Goal: Information Seeking & Learning: Check status

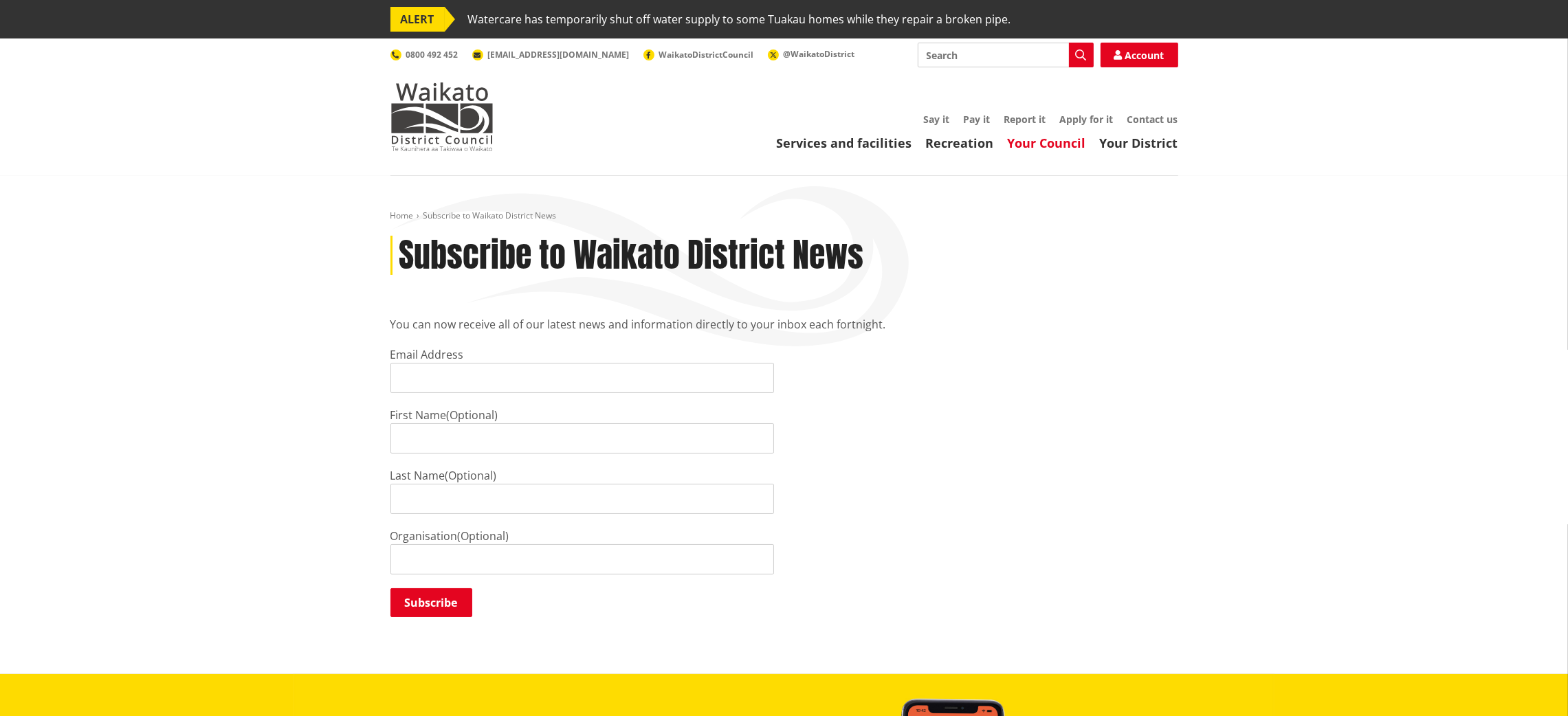
click at [1061, 144] on link "Your Council" at bounding box center [1046, 143] width 78 height 17
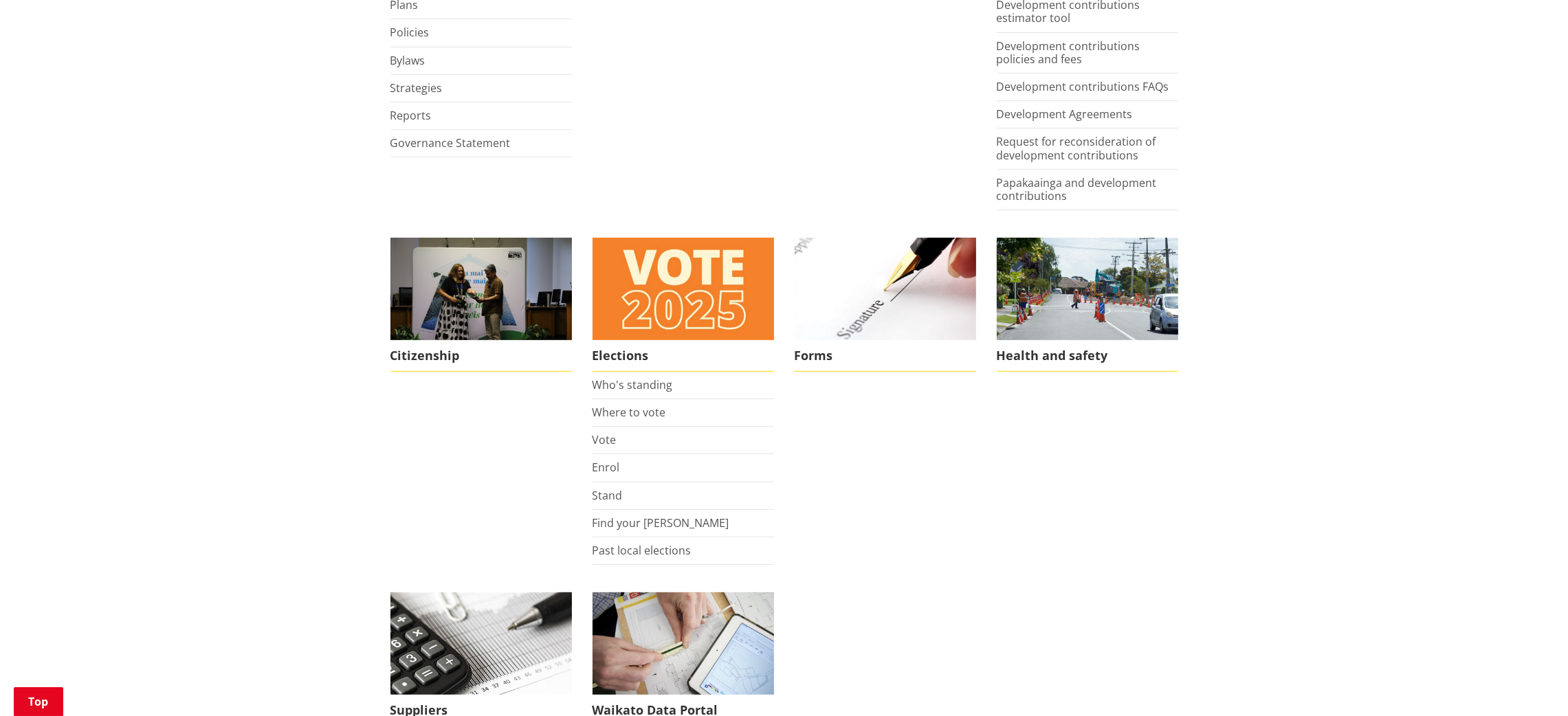
scroll to position [816, 0]
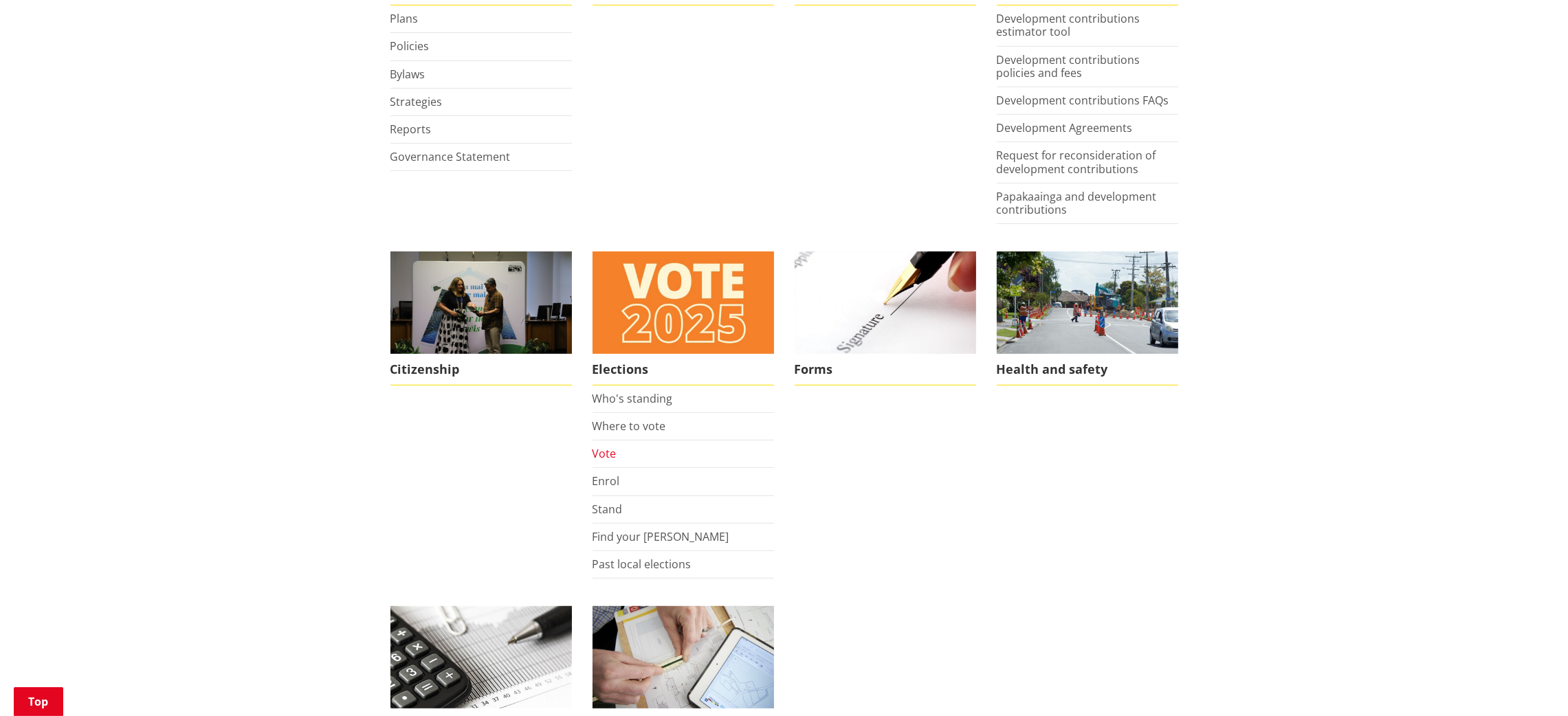
click at [602, 450] on link "Vote" at bounding box center [604, 454] width 24 height 15
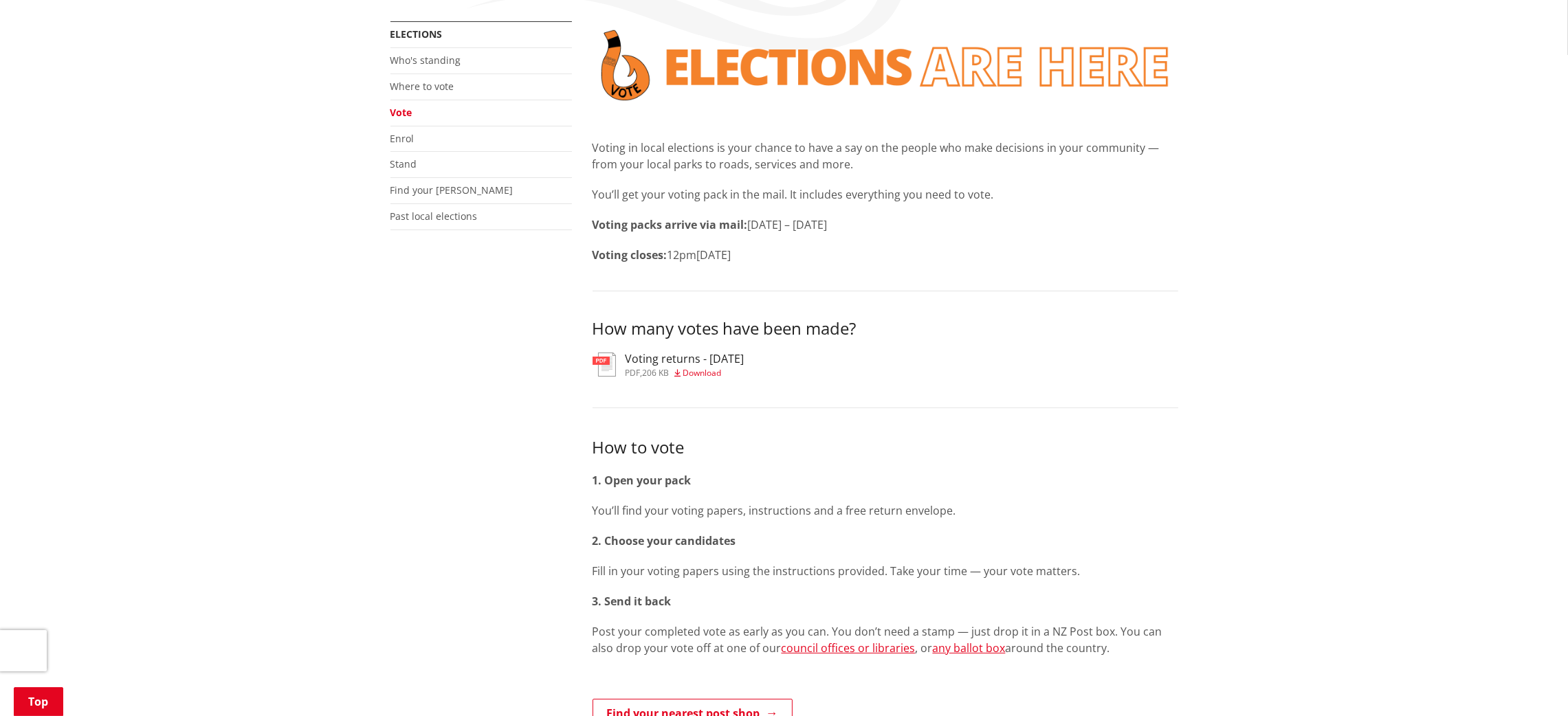
scroll to position [259, 0]
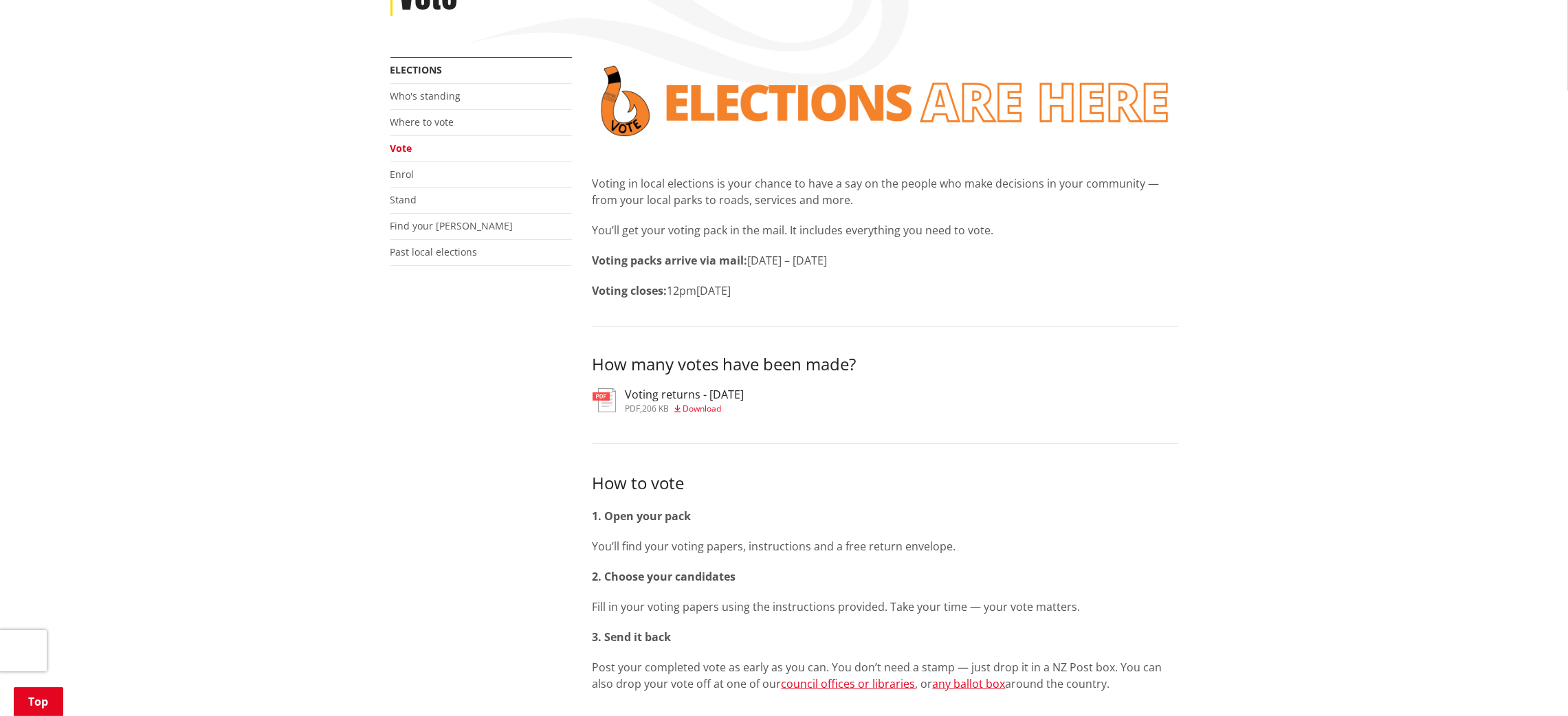
click at [679, 399] on h3 "Voting returns - [DATE]" at bounding box center [684, 394] width 119 height 13
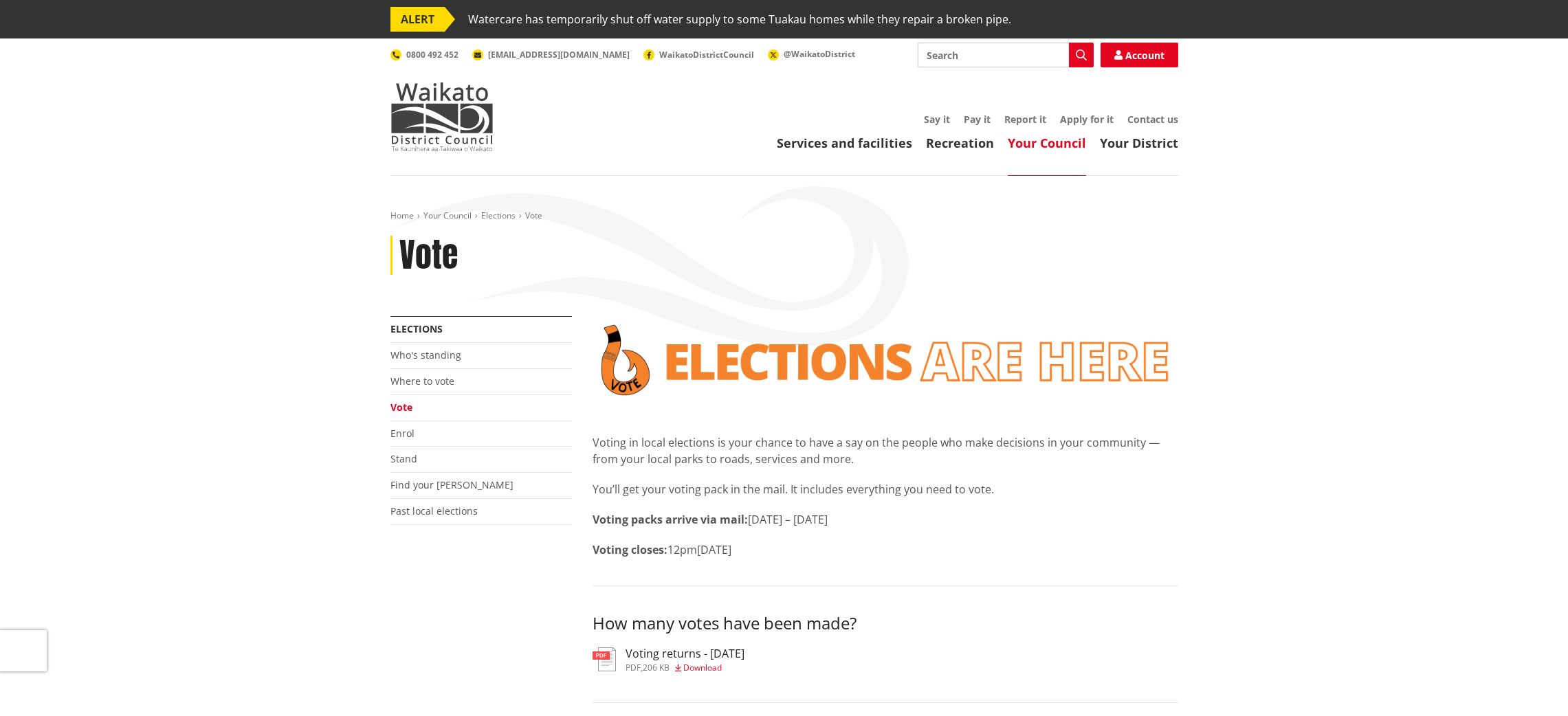
scroll to position [259, 0]
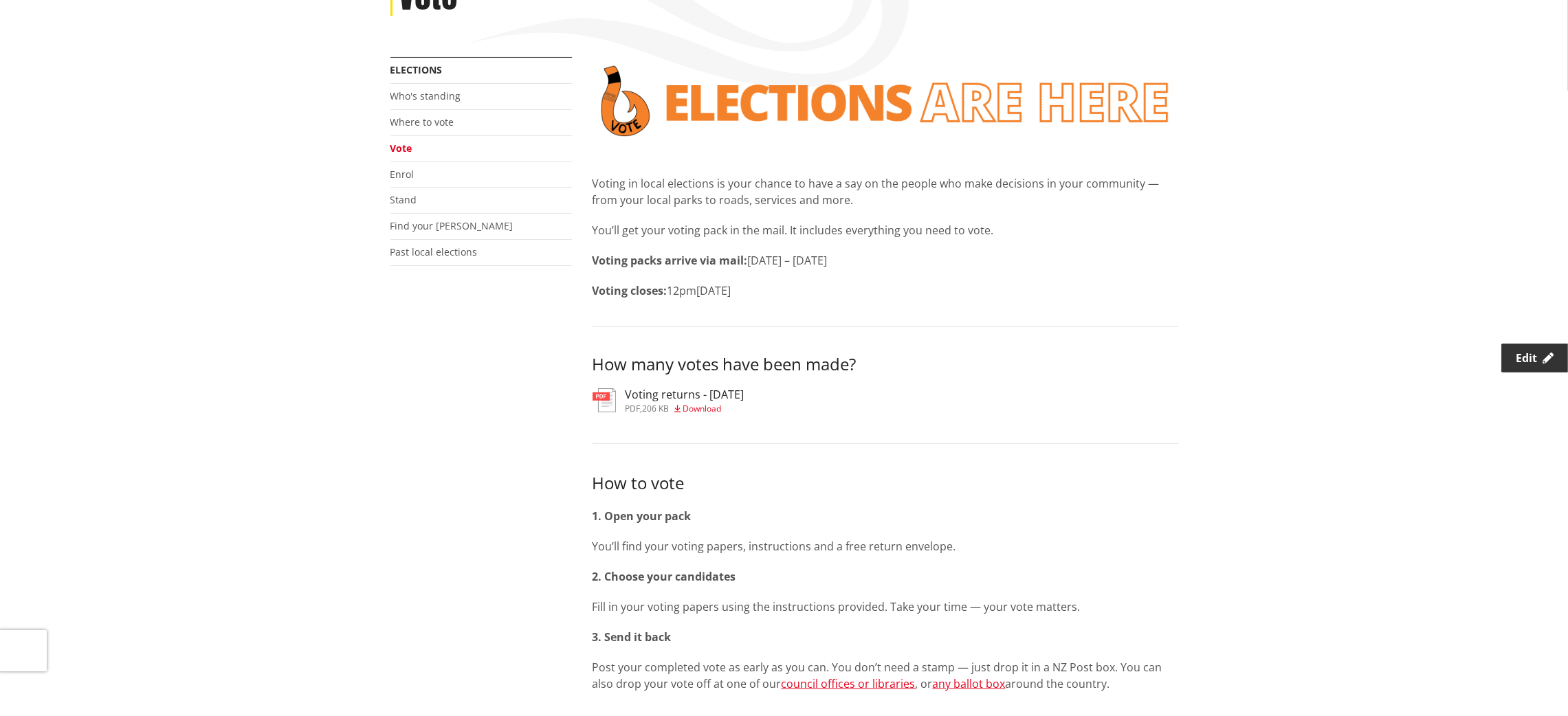
click at [1532, 353] on span "Edit" at bounding box center [1526, 358] width 21 height 15
